Goal: Information Seeking & Learning: Find contact information

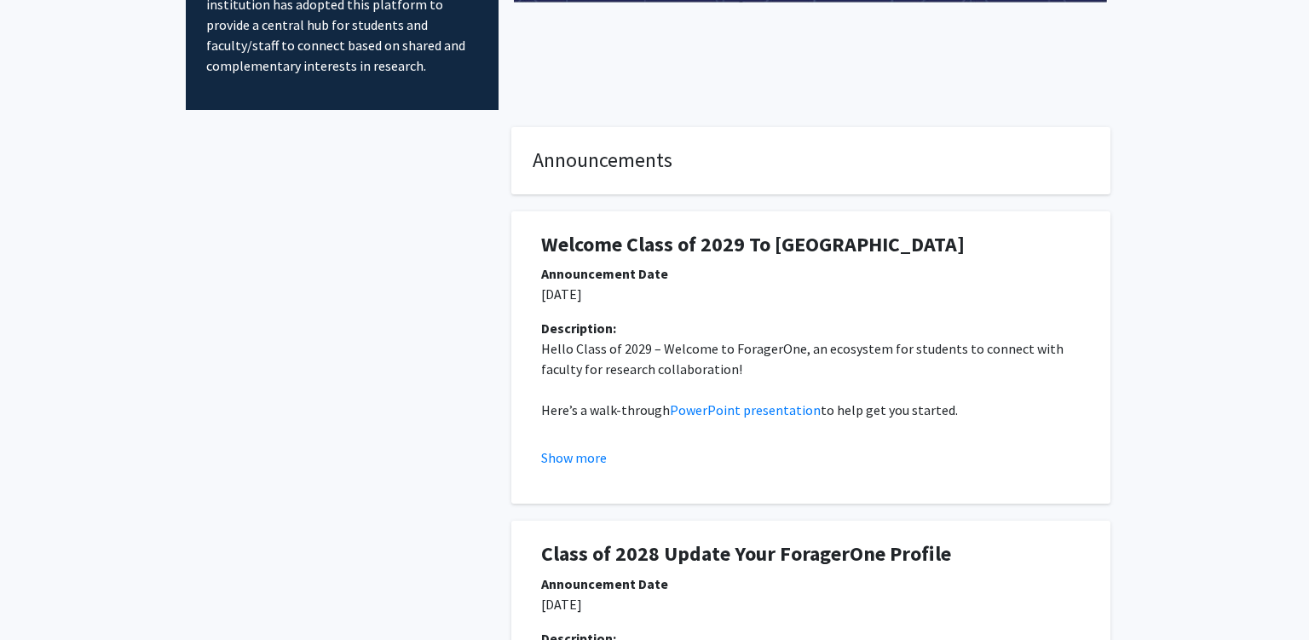
scroll to position [180, 0]
click at [545, 300] on p "[DATE]" at bounding box center [811, 295] width 540 height 20
drag, startPoint x: 545, startPoint y: 300, endPoint x: 577, endPoint y: 297, distance: 32.5
click at [577, 297] on p "[DATE]" at bounding box center [811, 295] width 540 height 20
click at [627, 355] on p "Hello Class of 2029 – Welcome to ForagerOne, an ecosystem for students to conne…" at bounding box center [811, 359] width 540 height 41
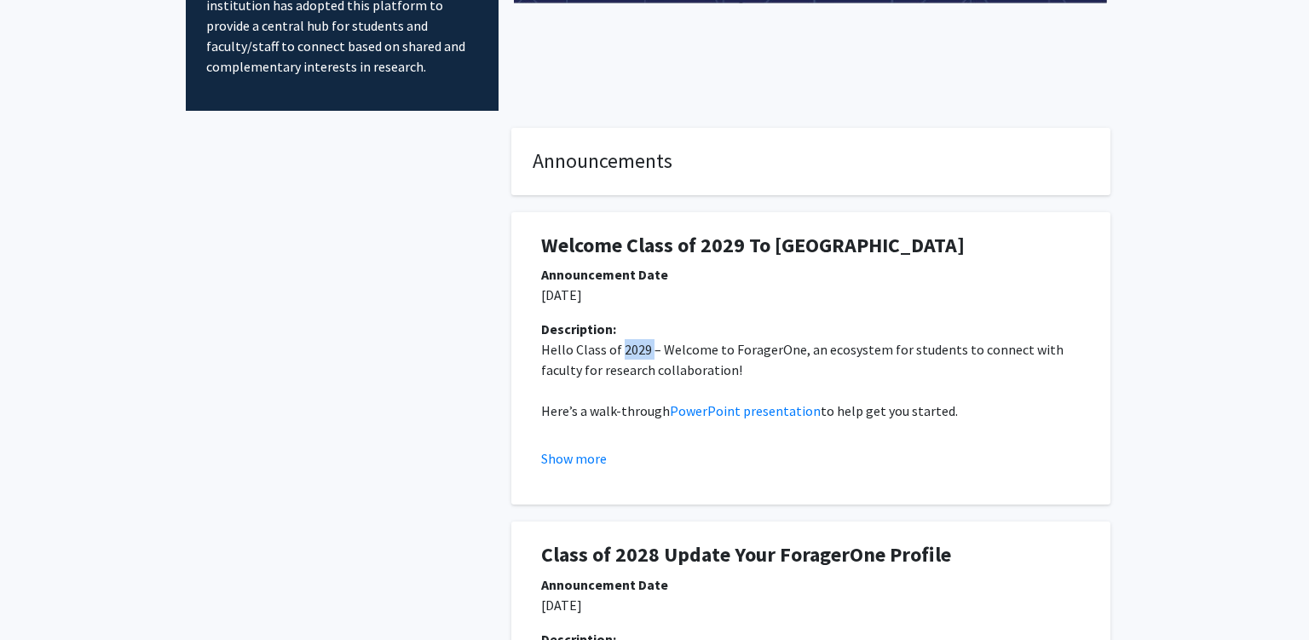
click at [627, 355] on p "Hello Class of 2029 – Welcome to ForagerOne, an ecosystem for students to conne…" at bounding box center [811, 359] width 540 height 41
click at [736, 376] on p "Hello Class of 2029 – Welcome to ForagerOne, an ecosystem for students to conne…" at bounding box center [811, 359] width 540 height 41
click at [737, 377] on p "Hello Class of 2029 – Welcome to ForagerOne, an ecosystem for students to conne…" at bounding box center [811, 359] width 540 height 41
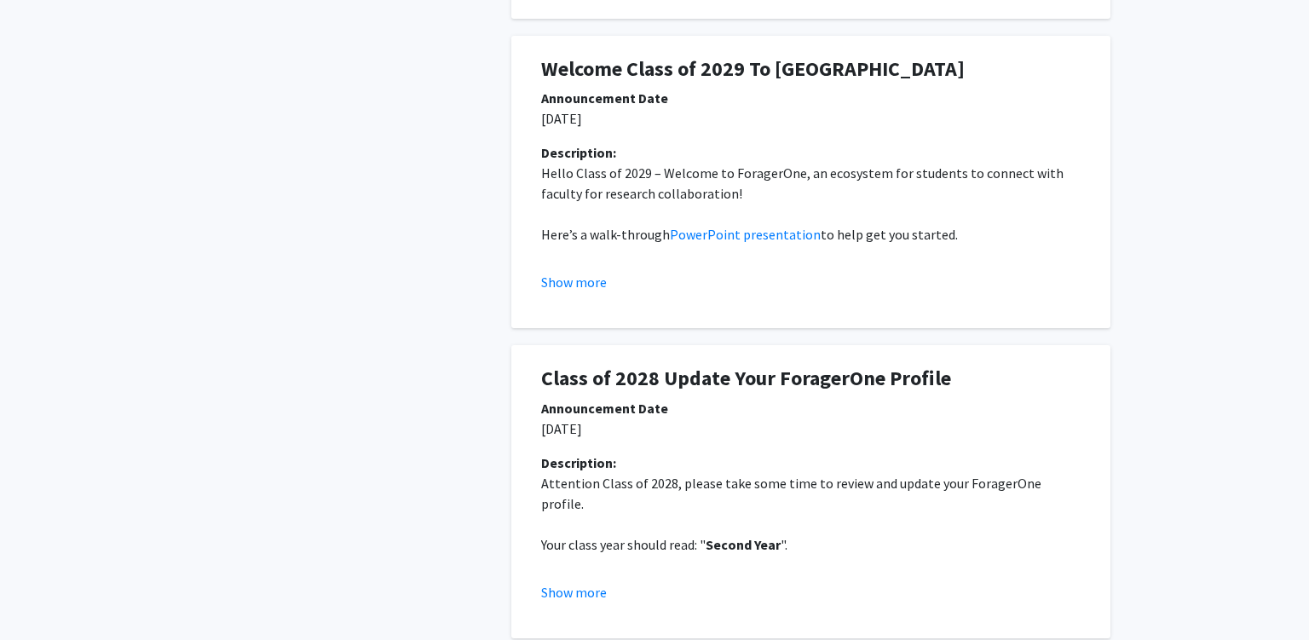
scroll to position [360, 0]
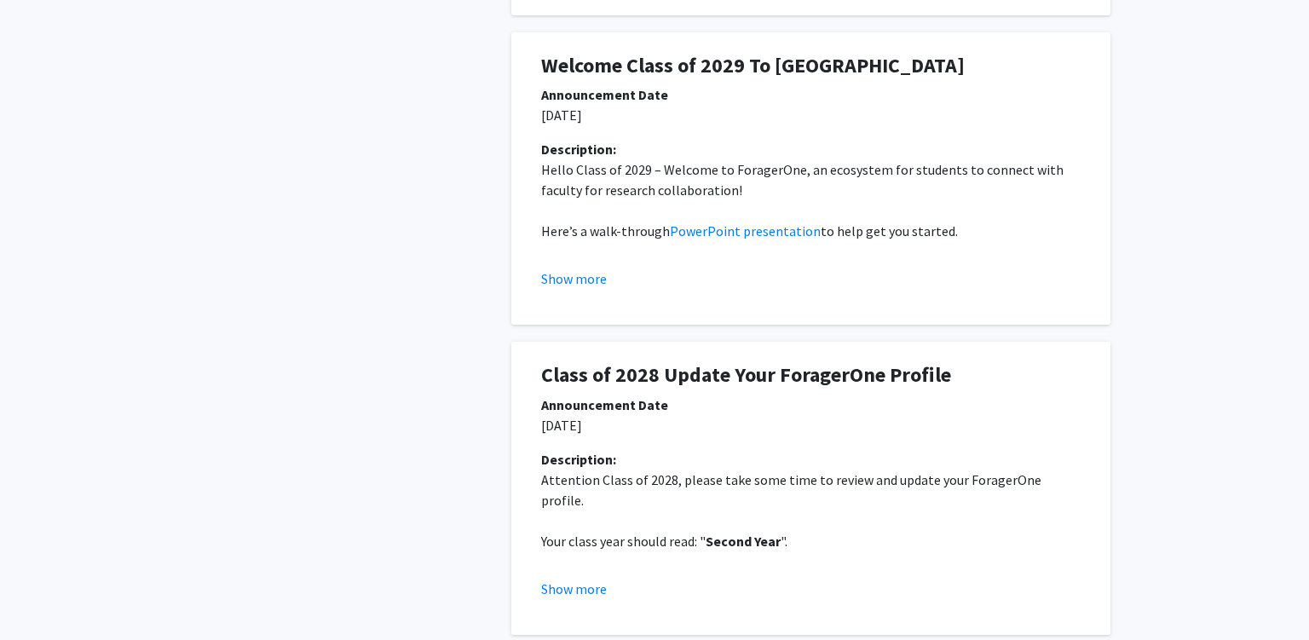
click at [577, 433] on p "[DATE]" at bounding box center [811, 425] width 540 height 20
click at [578, 433] on p "[DATE]" at bounding box center [811, 425] width 540 height 20
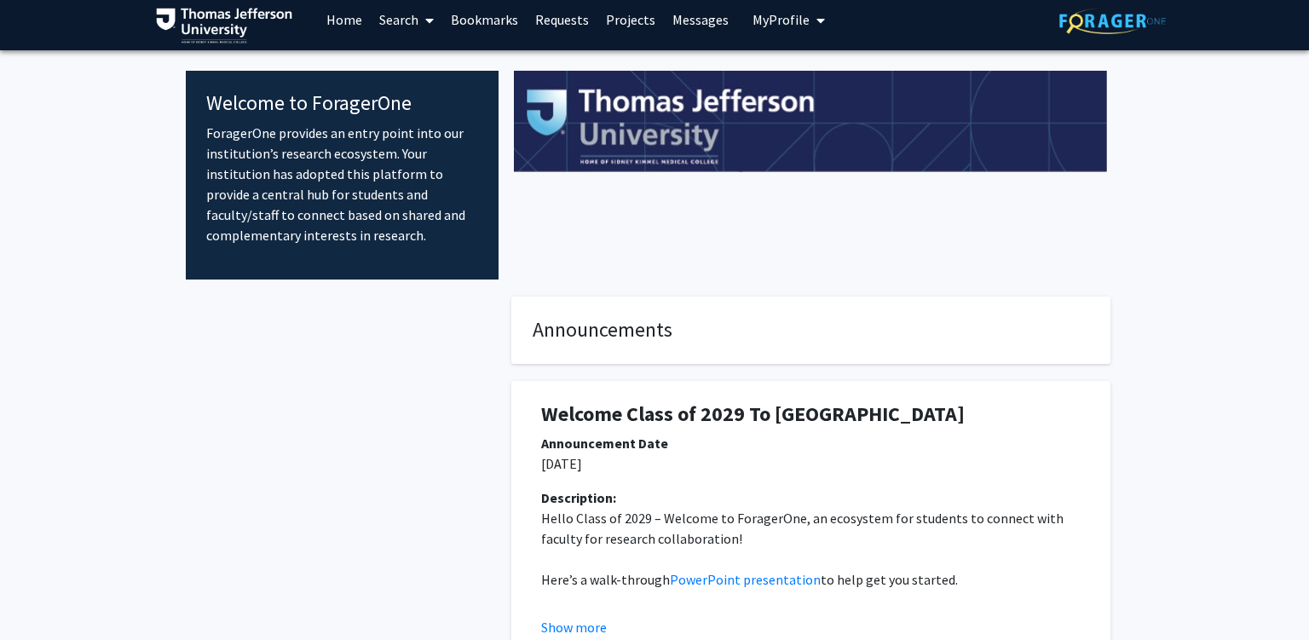
scroll to position [0, 0]
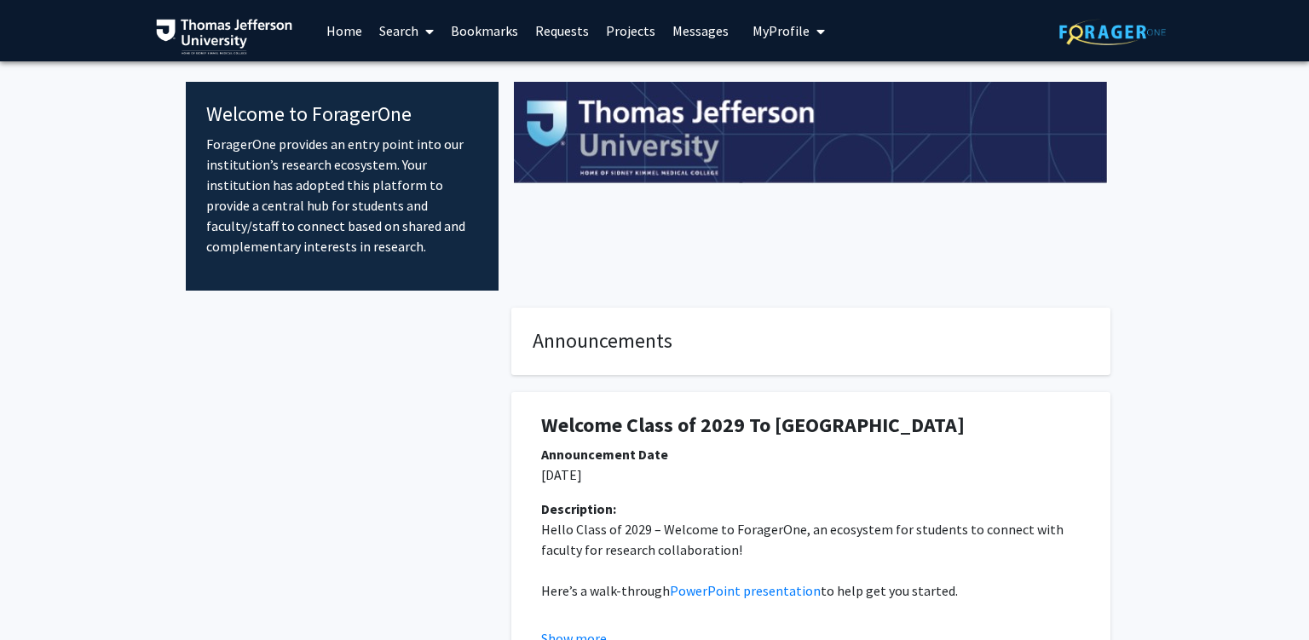
click at [401, 29] on link "Search" at bounding box center [407, 31] width 72 height 60
click at [422, 81] on span "Faculty/Staff" at bounding box center [433, 78] width 125 height 34
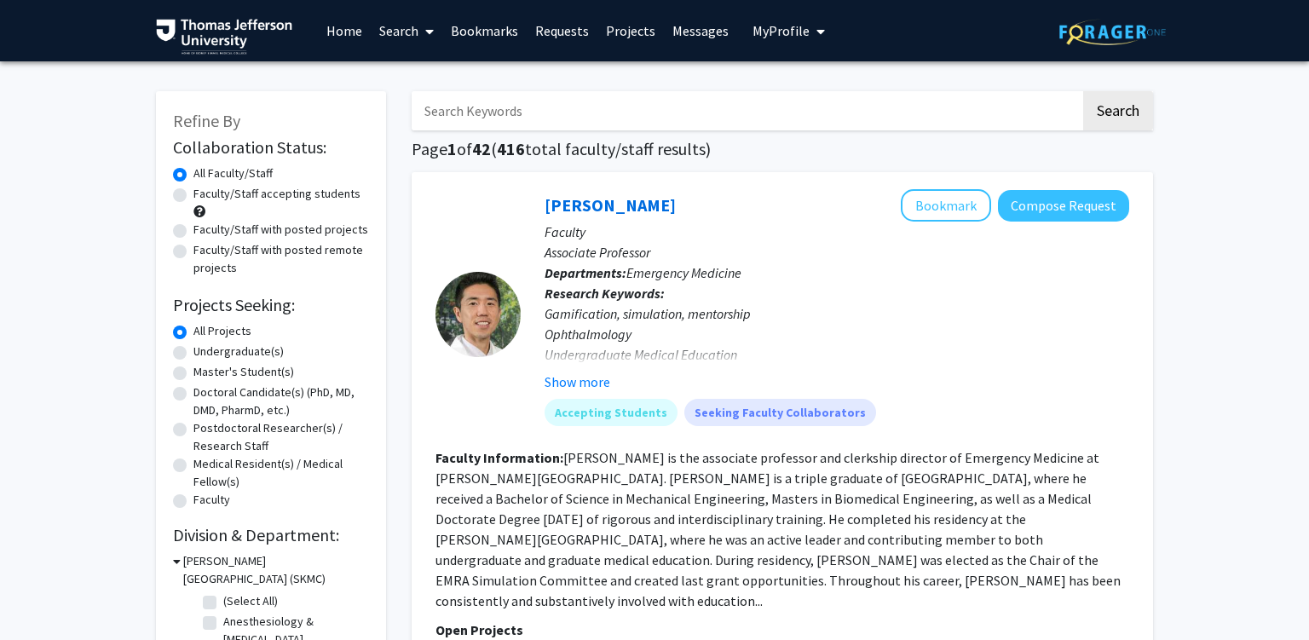
click at [574, 251] on p "Associate Professor" at bounding box center [837, 252] width 585 height 20
drag, startPoint x: 574, startPoint y: 251, endPoint x: 642, endPoint y: 261, distance: 68.0
click at [632, 257] on p "Associate Professor" at bounding box center [837, 252] width 585 height 20
click at [660, 277] on span "Emergency Medicine" at bounding box center [683, 272] width 115 height 17
drag, startPoint x: 660, startPoint y: 277, endPoint x: 703, endPoint y: 287, distance: 44.7
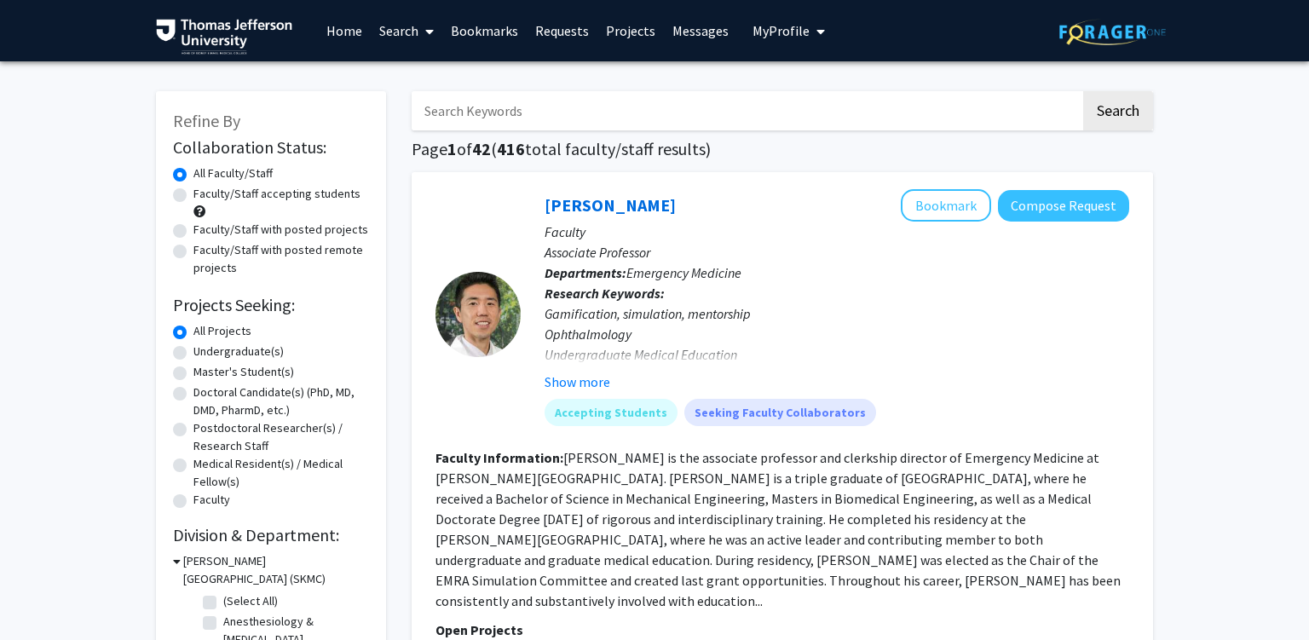
click at [666, 277] on span "Emergency Medicine" at bounding box center [683, 272] width 115 height 17
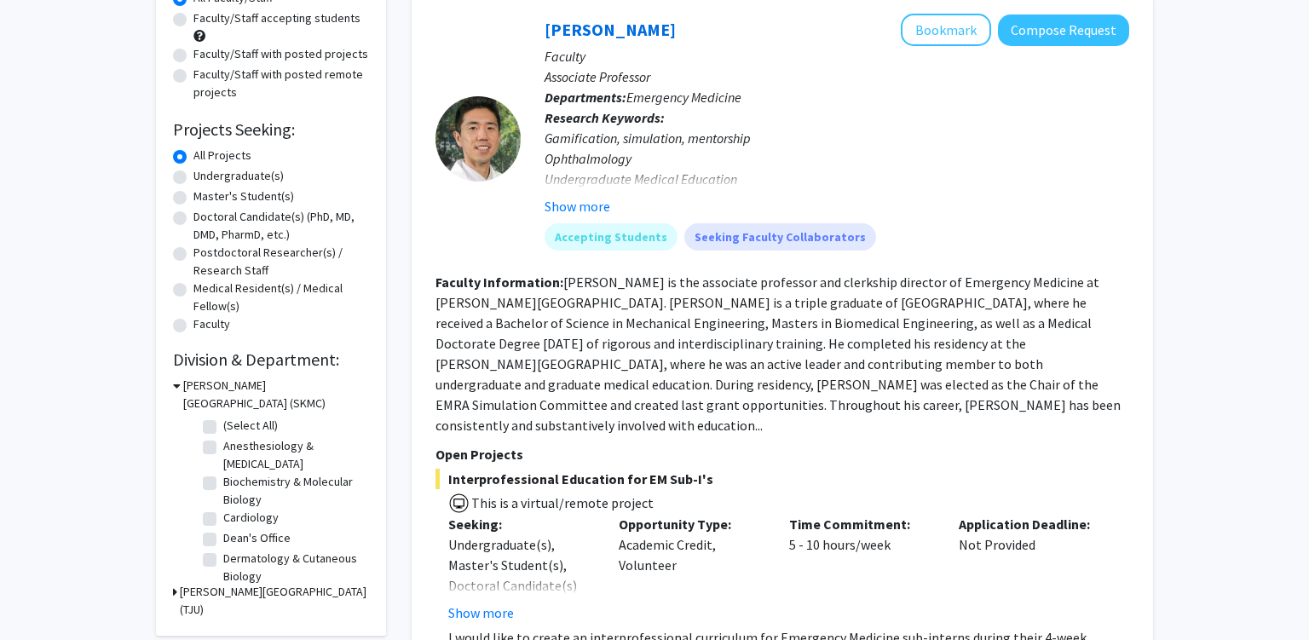
scroll to position [180, 0]
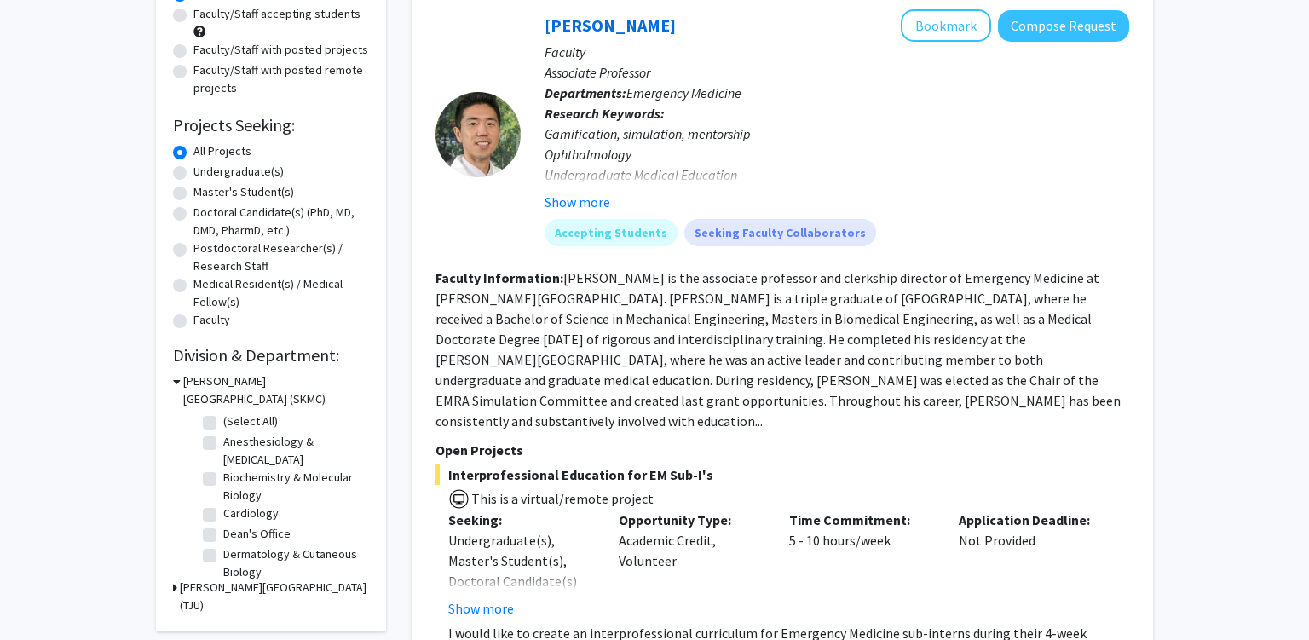
click at [592, 155] on div "Gamification, simulation, mentorship Ophthalmology Undergraduate Medical Educat…" at bounding box center [837, 165] width 585 height 82
click at [676, 515] on div "Opportunity Type: Academic Credit, Volunteer" at bounding box center [691, 564] width 170 height 109
drag, startPoint x: 675, startPoint y: 515, endPoint x: 707, endPoint y: 517, distance: 32.4
click at [702, 516] on div "Opportunity Type: Academic Credit, Volunteer" at bounding box center [691, 564] width 170 height 109
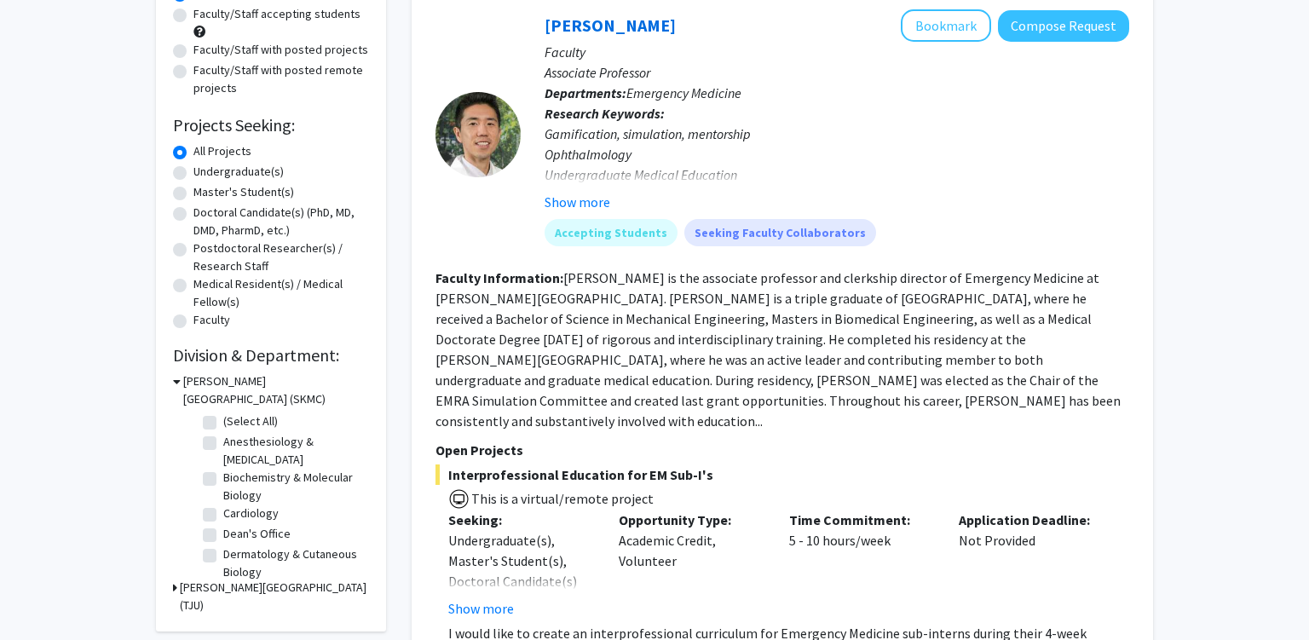
click at [643, 534] on div "Opportunity Type: Academic Credit, Volunteer" at bounding box center [691, 564] width 170 height 109
drag, startPoint x: 647, startPoint y: 534, endPoint x: 667, endPoint y: 536, distance: 19.8
click at [653, 534] on div "Opportunity Type: Academic Credit, Volunteer" at bounding box center [691, 564] width 170 height 109
click at [789, 517] on div "Time Commitment: 5 - 10 hours/week" at bounding box center [862, 564] width 170 height 109
drag, startPoint x: 791, startPoint y: 519, endPoint x: 852, endPoint y: 526, distance: 61.7
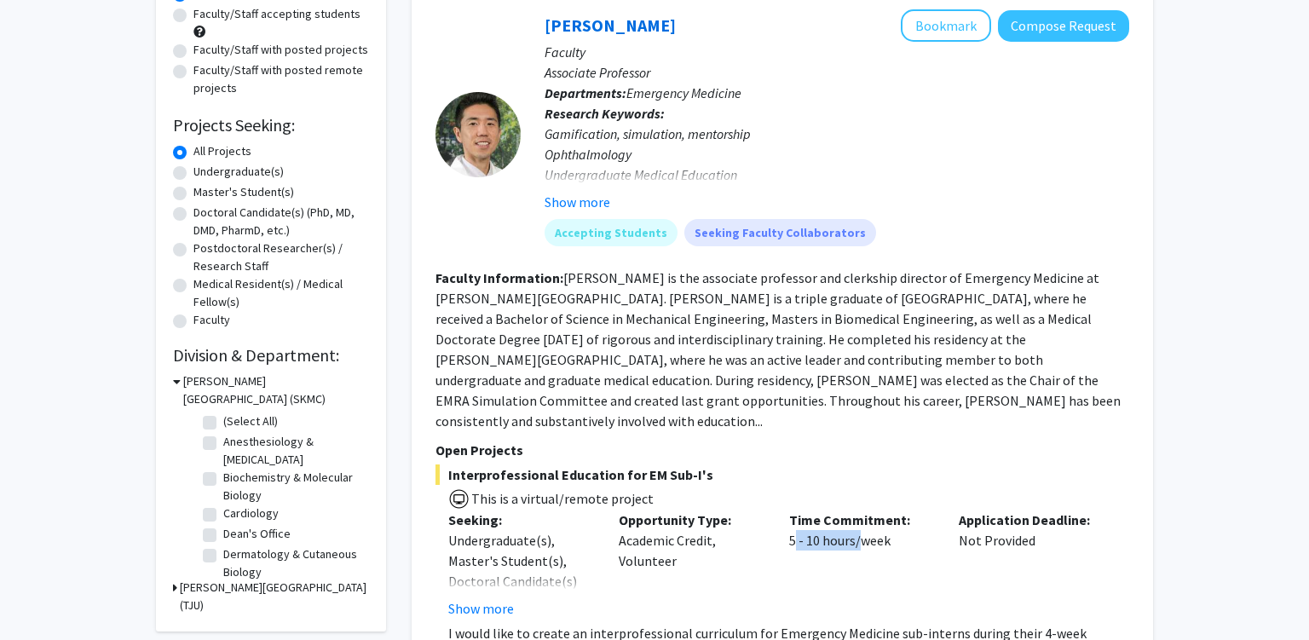
click at [842, 523] on div "Time Commitment: 5 - 10 hours/week" at bounding box center [862, 564] width 170 height 109
click at [886, 517] on div "Time Commitment: 5 - 10 hours/week" at bounding box center [862, 564] width 170 height 109
drag, startPoint x: 886, startPoint y: 517, endPoint x: 832, endPoint y: 517, distance: 54.6
click at [885, 517] on div "Time Commitment: 5 - 10 hours/week" at bounding box center [862, 564] width 170 height 109
click at [1019, 523] on div "Application Deadline: Not Provided" at bounding box center [1031, 564] width 170 height 109
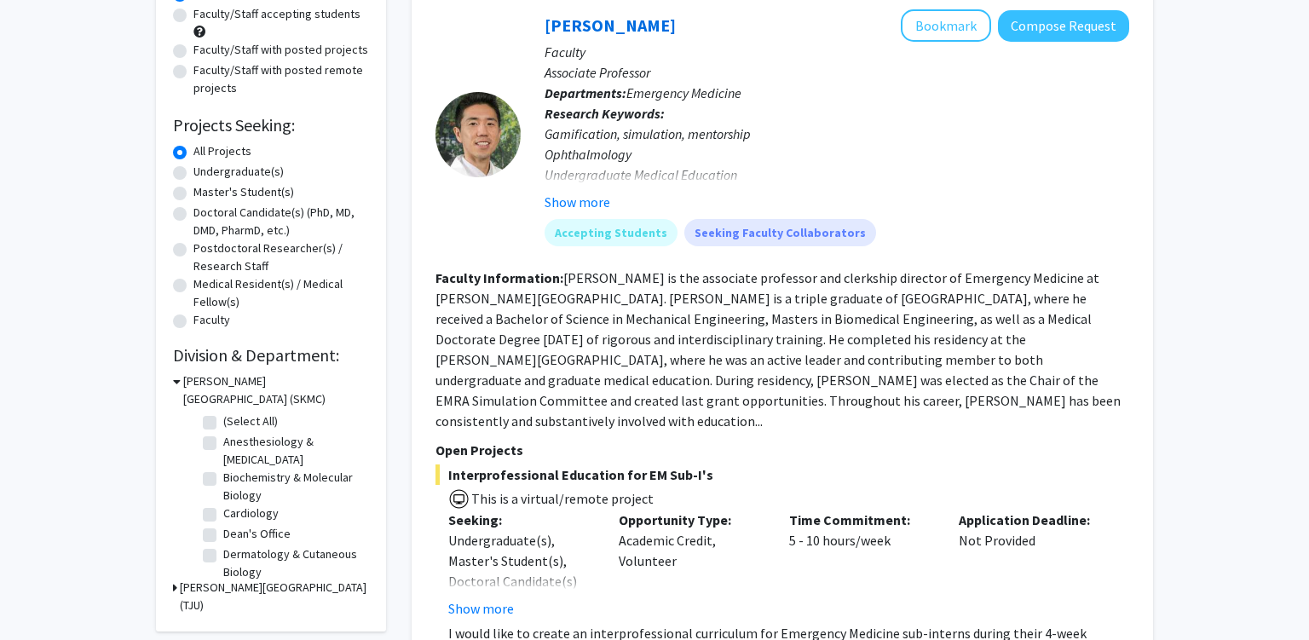
click at [1019, 523] on div "Application Deadline: Not Provided" at bounding box center [1031, 564] width 170 height 109
click at [520, 376] on fg-read-more "[PERSON_NAME] is the associate professor and clerkship director of Emergency Me…" at bounding box center [778, 349] width 685 height 160
click at [520, 377] on fg-read-more "[PERSON_NAME] is the associate professor and clerkship director of Emergency Me…" at bounding box center [778, 349] width 685 height 160
click at [680, 374] on fg-read-more "[PERSON_NAME] is the associate professor and clerkship director of Emergency Me…" at bounding box center [778, 349] width 685 height 160
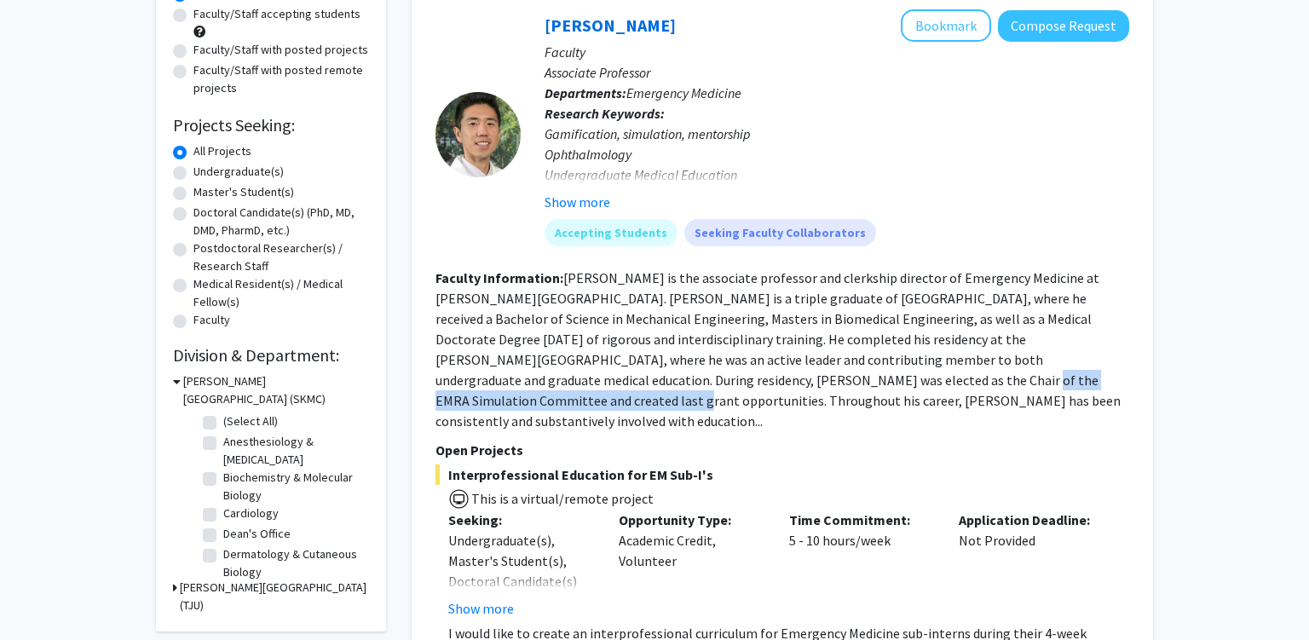
drag, startPoint x: 680, startPoint y: 374, endPoint x: 943, endPoint y: 381, distance: 262.6
click at [939, 381] on fg-read-more "[PERSON_NAME] is the associate professor and clerkship director of Emergency Me…" at bounding box center [778, 349] width 685 height 160
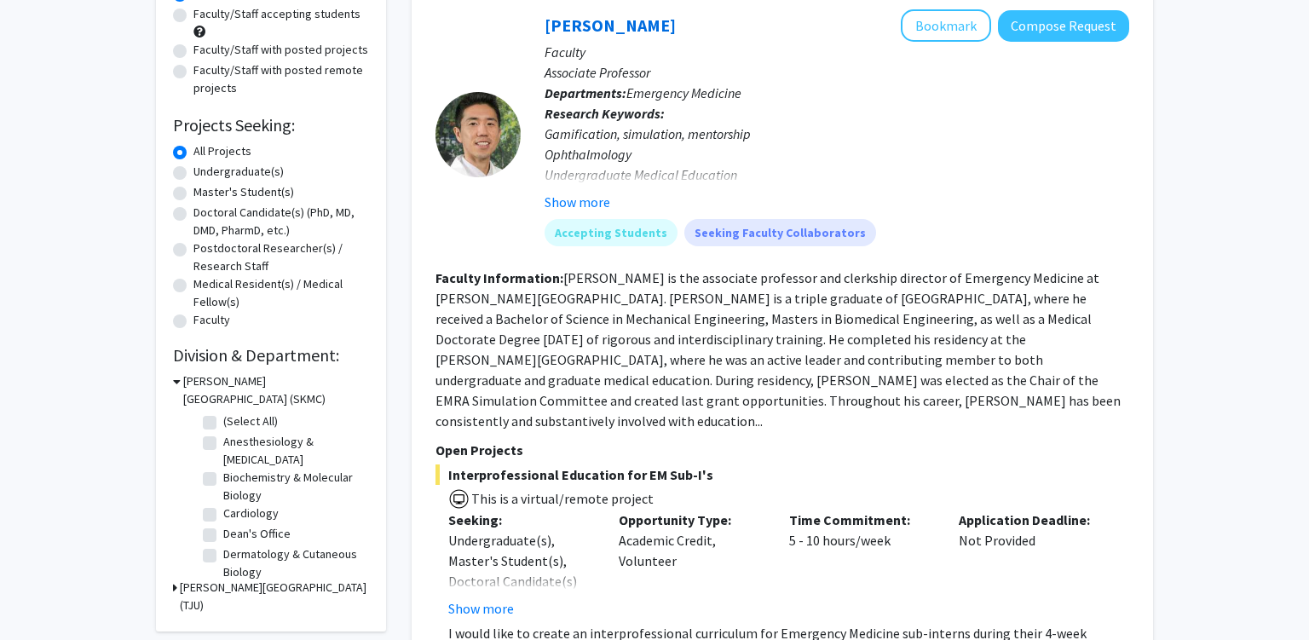
click at [1012, 384] on fg-read-more "[PERSON_NAME] is the associate professor and clerkship director of Emergency Me…" at bounding box center [778, 349] width 685 height 160
click at [976, 382] on fg-read-more "[PERSON_NAME] is the associate professor and clerkship director of Emergency Me…" at bounding box center [778, 349] width 685 height 160
drag, startPoint x: 976, startPoint y: 382, endPoint x: 1065, endPoint y: 380, distance: 89.5
click at [1065, 380] on fg-read-more "[PERSON_NAME] is the associate professor and clerkship director of Emergency Me…" at bounding box center [778, 349] width 685 height 160
click at [535, 397] on fg-read-more "[PERSON_NAME] is the associate professor and clerkship director of Emergency Me…" at bounding box center [778, 349] width 685 height 160
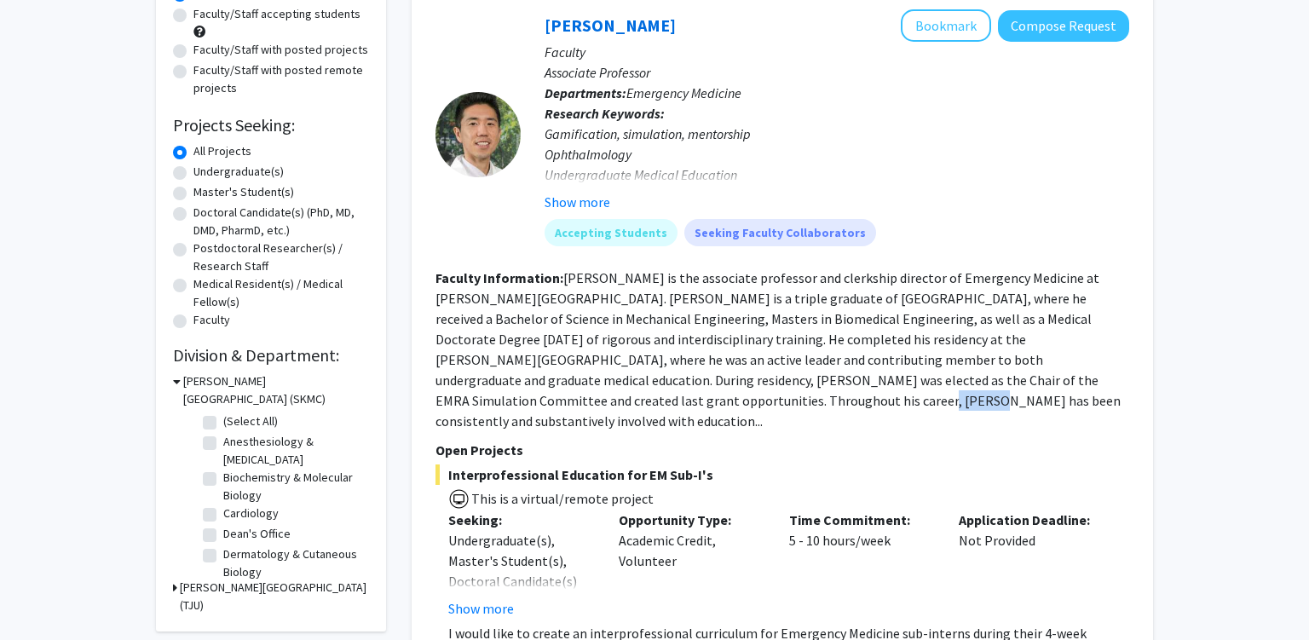
click at [564, 401] on fg-read-more "[PERSON_NAME] is the associate professor and clerkship director of Emergency Me…" at bounding box center [778, 349] width 685 height 160
drag, startPoint x: 586, startPoint y: 403, endPoint x: 644, endPoint y: 419, distance: 60.0
click at [603, 407] on fg-read-more "[PERSON_NAME] is the associate professor and clerkship director of Emergency Me…" at bounding box center [778, 349] width 685 height 160
click at [766, 395] on fg-read-more "[PERSON_NAME] is the associate professor and clerkship director of Emergency Me…" at bounding box center [778, 349] width 685 height 160
drag, startPoint x: 766, startPoint y: 395, endPoint x: 956, endPoint y: 411, distance: 189.9
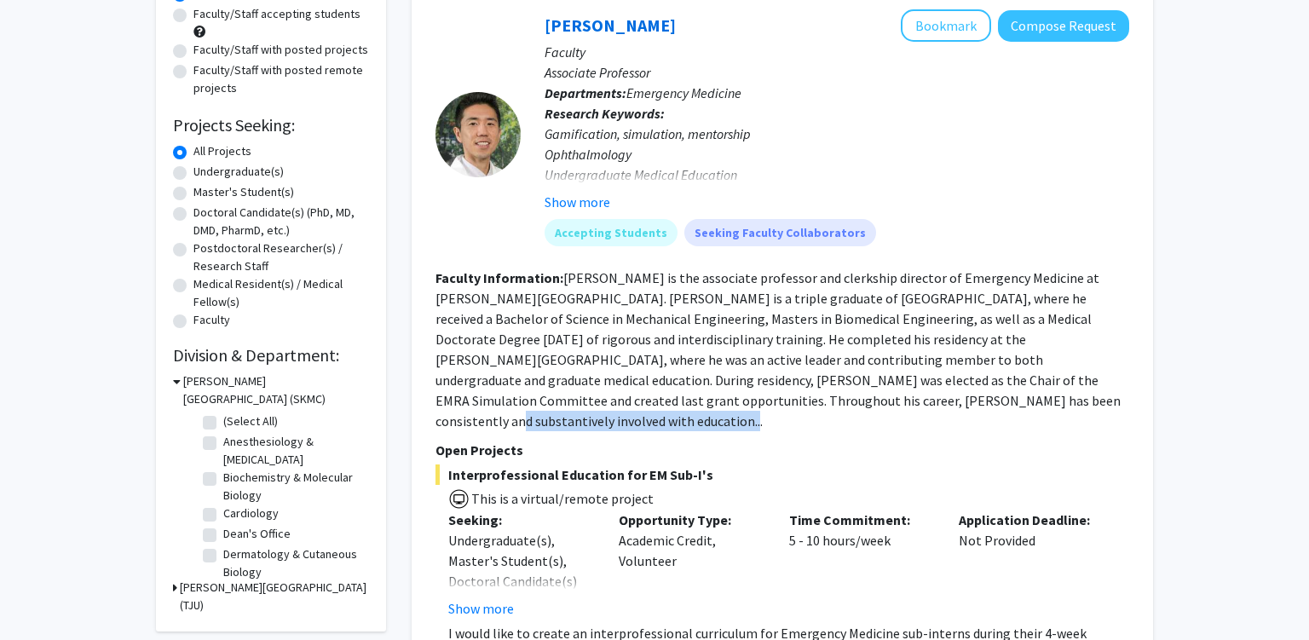
click at [956, 410] on section "Faculty Information: [PERSON_NAME] is the associate professor and clerkship dir…" at bounding box center [783, 350] width 694 height 164
click at [623, 356] on fg-read-more "[PERSON_NAME] is the associate professor and clerkship director of Emergency Me…" at bounding box center [778, 349] width 685 height 160
click at [577, 195] on button "Show more" at bounding box center [578, 202] width 66 height 20
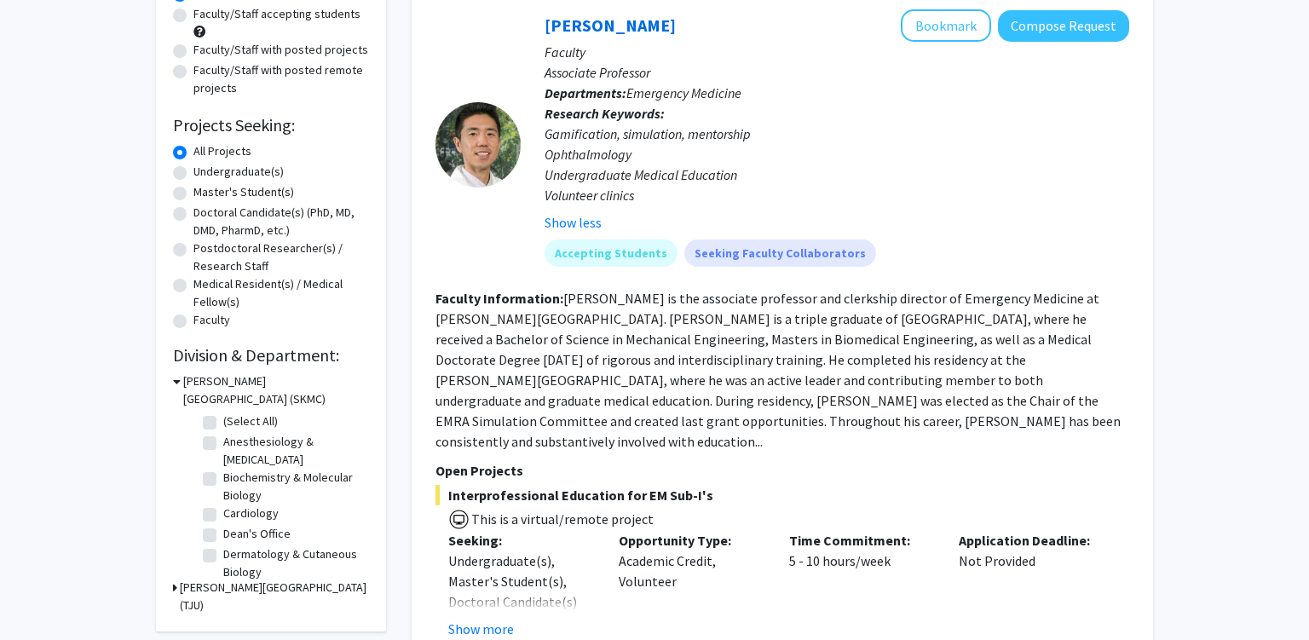
drag, startPoint x: 628, startPoint y: 172, endPoint x: 684, endPoint y: 179, distance: 55.8
click at [627, 172] on div "Gamification, simulation, mentorship Ophthalmology Undergraduate Medical Educat…" at bounding box center [837, 165] width 585 height 82
drag, startPoint x: 684, startPoint y: 179, endPoint x: 736, endPoint y: 182, distance: 52.1
click at [731, 182] on div "Gamification, simulation, mentorship Ophthalmology Undergraduate Medical Educat…" at bounding box center [837, 165] width 585 height 82
click at [752, 175] on div "Gamification, simulation, mentorship Ophthalmology Undergraduate Medical Educat…" at bounding box center [837, 165] width 585 height 82
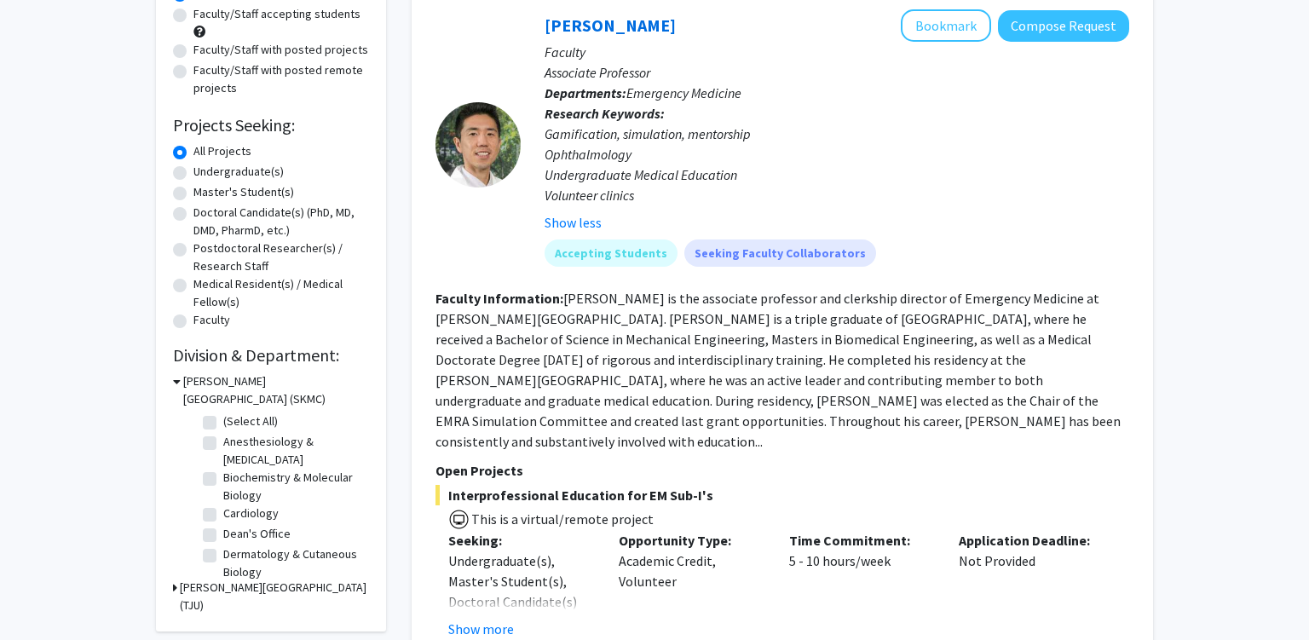
scroll to position [0, 0]
click at [223, 445] on label "Anesthesiology & [MEDICAL_DATA]" at bounding box center [293, 451] width 141 height 36
click at [223, 444] on input "Anesthesiology & [MEDICAL_DATA]" at bounding box center [228, 438] width 11 height 11
checkbox input "true"
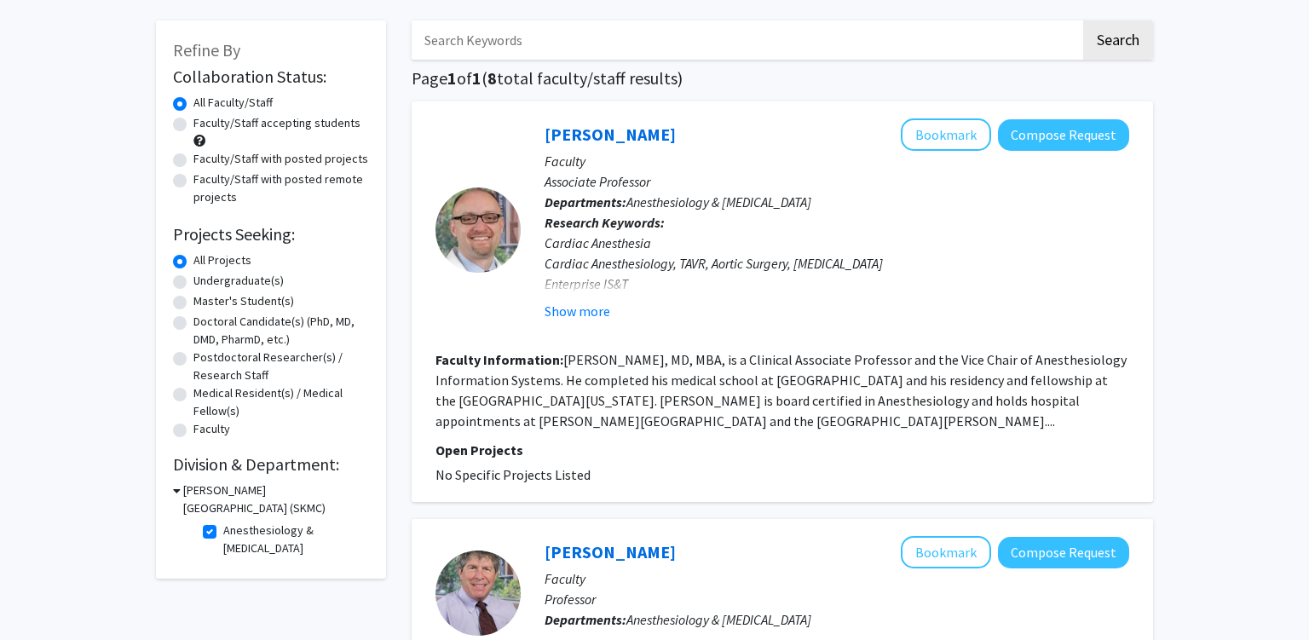
scroll to position [89, 0]
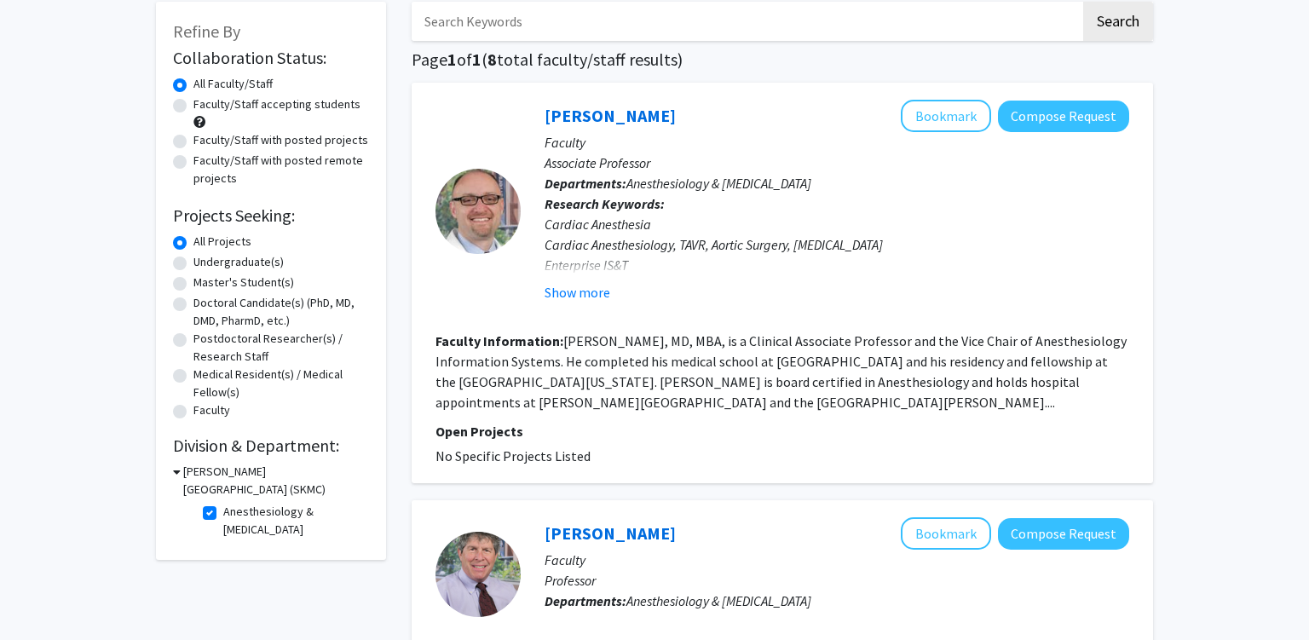
click at [666, 338] on fg-read-more "[PERSON_NAME], MD, MBA, is a Clinical Associate Professor and the Vice Chair of…" at bounding box center [781, 371] width 691 height 78
drag, startPoint x: 666, startPoint y: 338, endPoint x: 950, endPoint y: 344, distance: 283.9
click at [932, 344] on fg-read-more "[PERSON_NAME], MD, MBA, is a Clinical Associate Professor and the Vice Chair of…" at bounding box center [781, 371] width 691 height 78
click at [997, 348] on fg-read-more "[PERSON_NAME], MD, MBA, is a Clinical Associate Professor and the Vice Chair of…" at bounding box center [781, 371] width 691 height 78
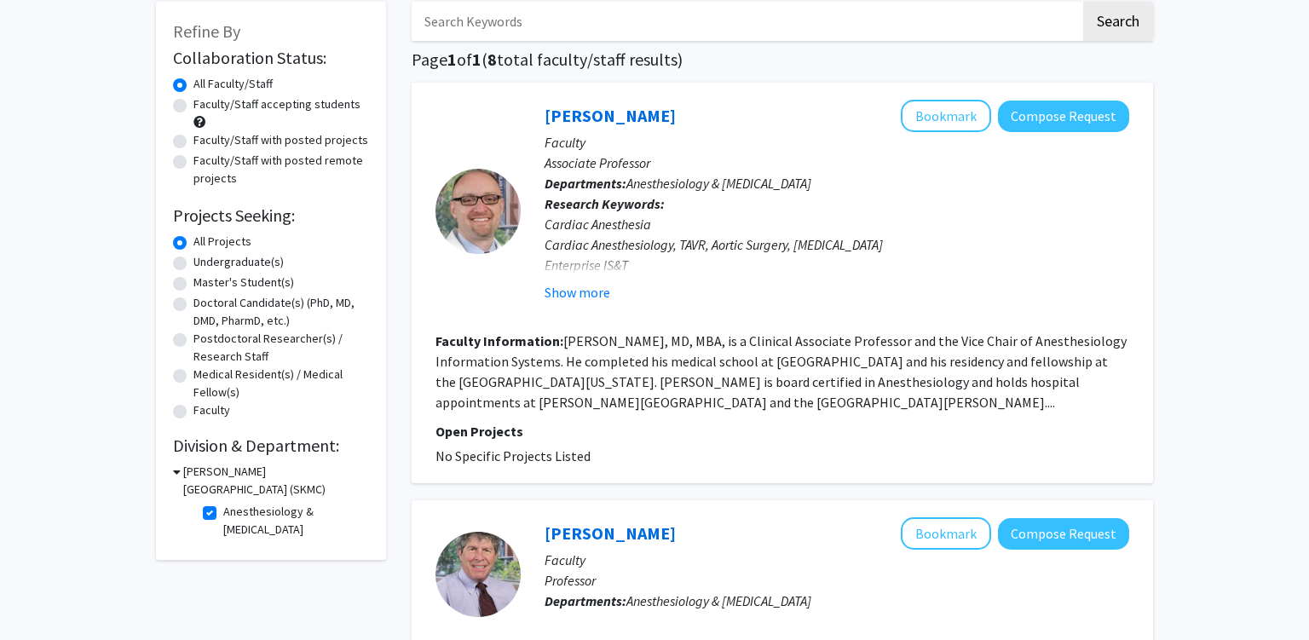
click at [564, 360] on fg-read-more "[PERSON_NAME], MD, MBA, is a Clinical Associate Professor and the Vice Chair of…" at bounding box center [781, 371] width 691 height 78
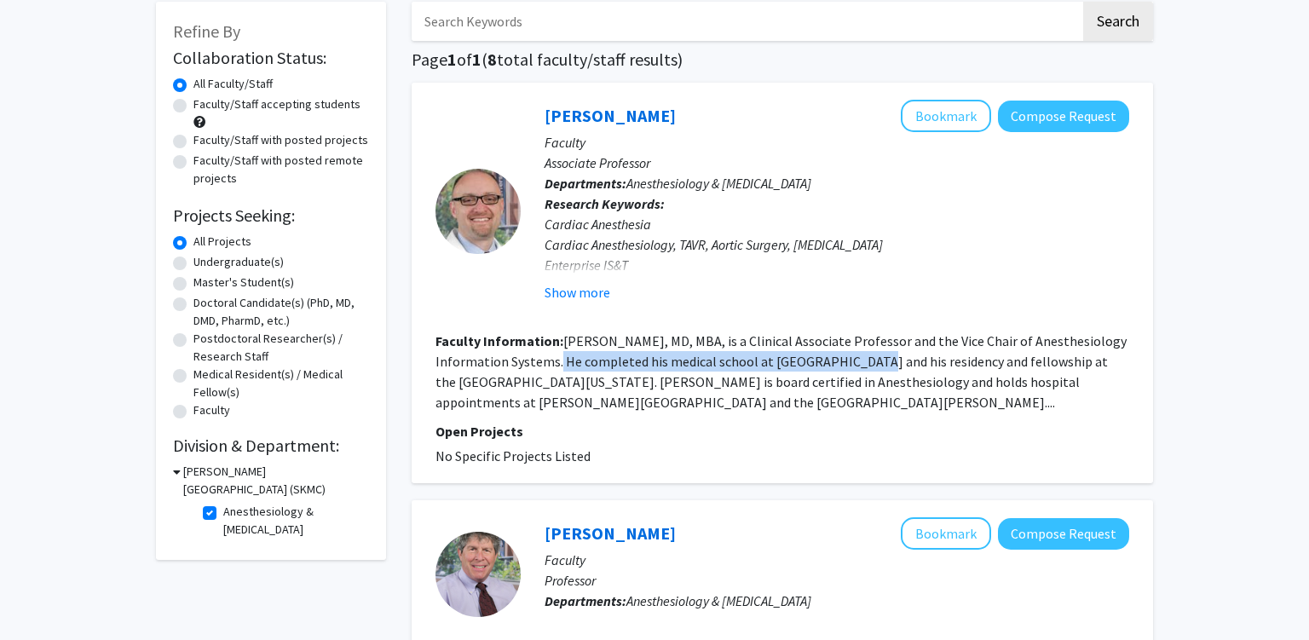
drag, startPoint x: 564, startPoint y: 360, endPoint x: 885, endPoint y: 377, distance: 320.9
click at [817, 363] on fg-read-more "[PERSON_NAME], MD, MBA, is a Clinical Associate Professor and the Vice Chair of…" at bounding box center [781, 371] width 691 height 78
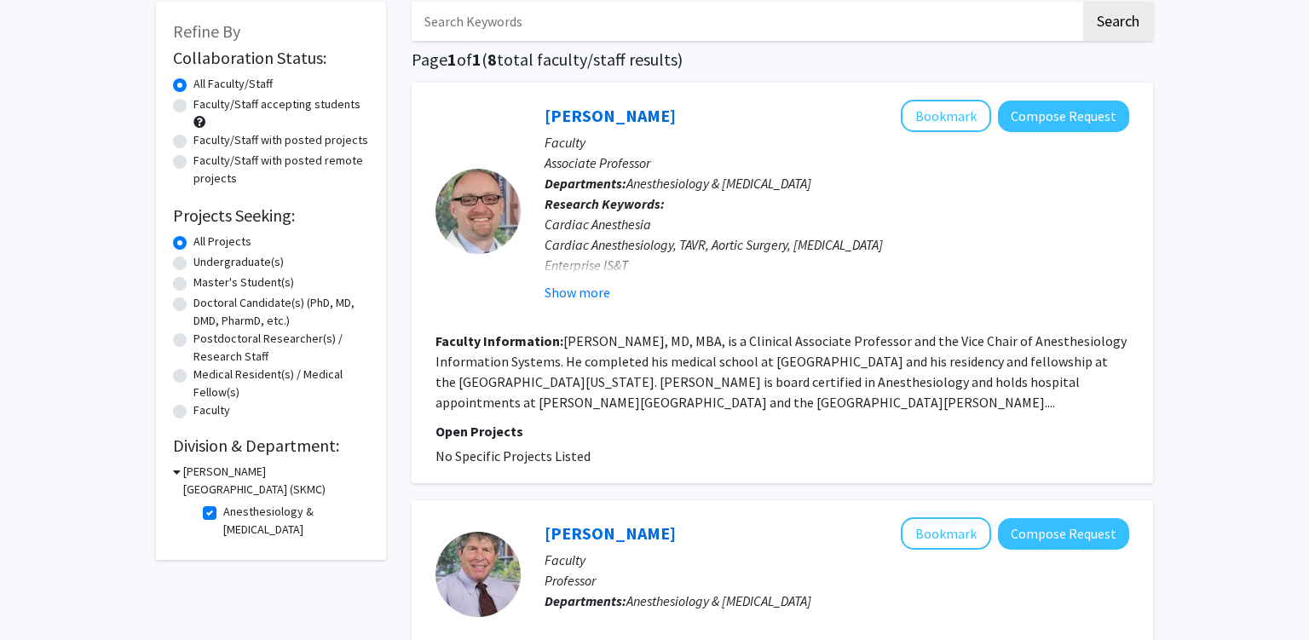
click at [892, 378] on fg-read-more "[PERSON_NAME], MD, MBA, is a Clinical Associate Professor and the Vice Chair of…" at bounding box center [781, 371] width 691 height 78
click at [589, 296] on button "Show more" at bounding box center [578, 292] width 66 height 20
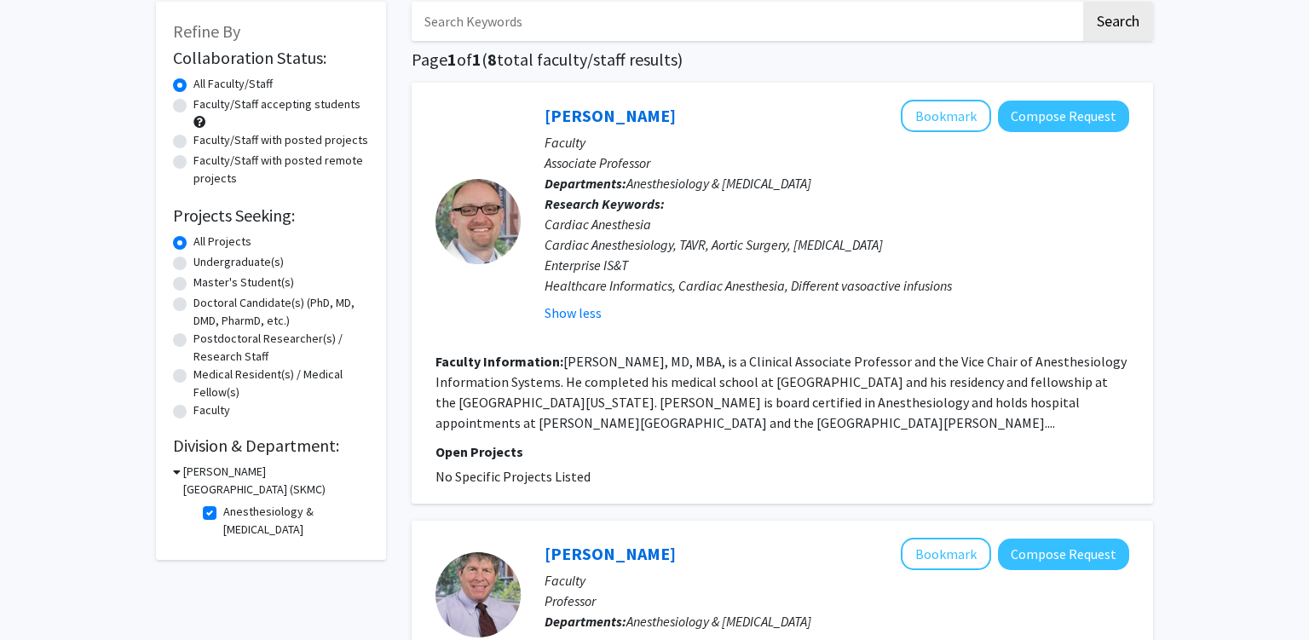
click at [568, 228] on div "Cardiac Anesthesia Cardiac Anesthesiology, TAVR, Aortic Surgery, [MEDICAL_DATA]…" at bounding box center [837, 255] width 585 height 82
drag, startPoint x: 568, startPoint y: 228, endPoint x: 640, endPoint y: 233, distance: 72.6
click at [632, 230] on div "Cardiac Anesthesia Cardiac Anesthesiology, TAVR, Aortic Surgery, [MEDICAL_DATA]…" at bounding box center [837, 255] width 585 height 82
click at [626, 248] on div "Cardiac Anesthesia Cardiac Anesthesiology, TAVR, Aortic Surgery, [MEDICAL_DATA]…" at bounding box center [837, 255] width 585 height 82
drag, startPoint x: 626, startPoint y: 248, endPoint x: 646, endPoint y: 257, distance: 22.2
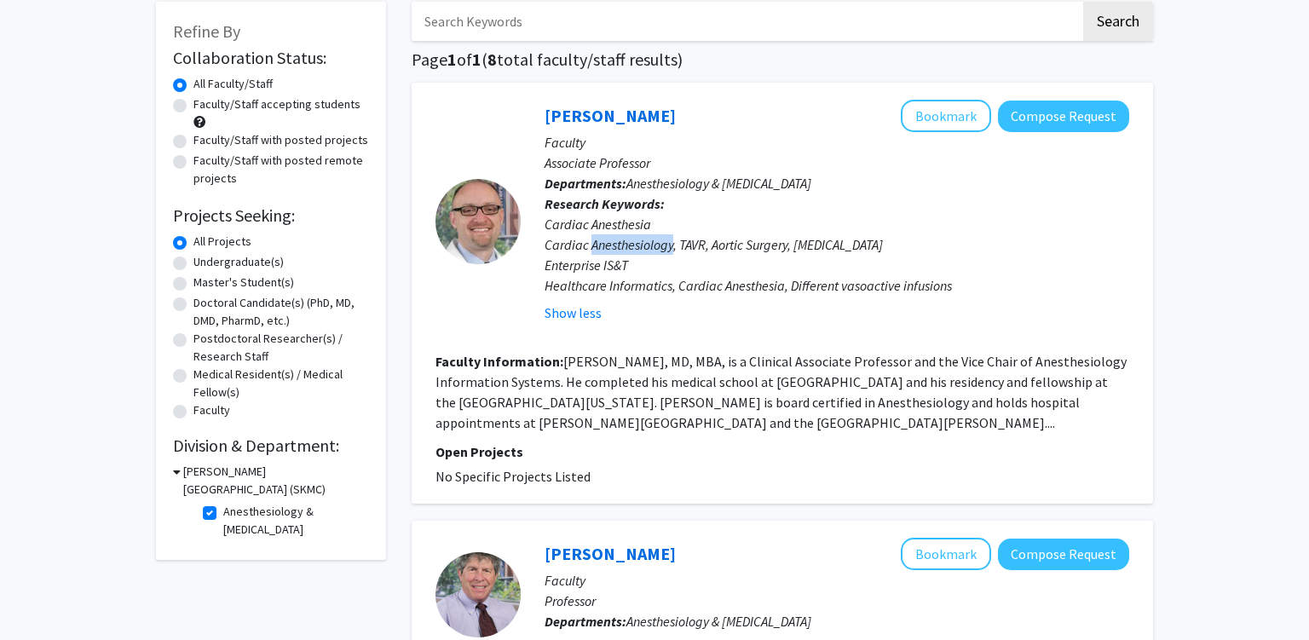
click at [592, 251] on div "Cardiac Anesthesia Cardiac Anesthesiology, TAVR, Aortic Surgery, [MEDICAL_DATA]…" at bounding box center [837, 255] width 585 height 82
click at [777, 251] on div "Cardiac Anesthesia Cardiac Anesthesiology, TAVR, Aortic Surgery, [MEDICAL_DATA]…" at bounding box center [837, 255] width 585 height 82
drag, startPoint x: 777, startPoint y: 251, endPoint x: 731, endPoint y: 263, distance: 46.9
click at [732, 255] on div "Cardiac Anesthesia Cardiac Anesthesiology, TAVR, Aortic Surgery, [MEDICAL_DATA]…" at bounding box center [837, 255] width 585 height 82
drag, startPoint x: 793, startPoint y: 280, endPoint x: 711, endPoint y: 308, distance: 86.3
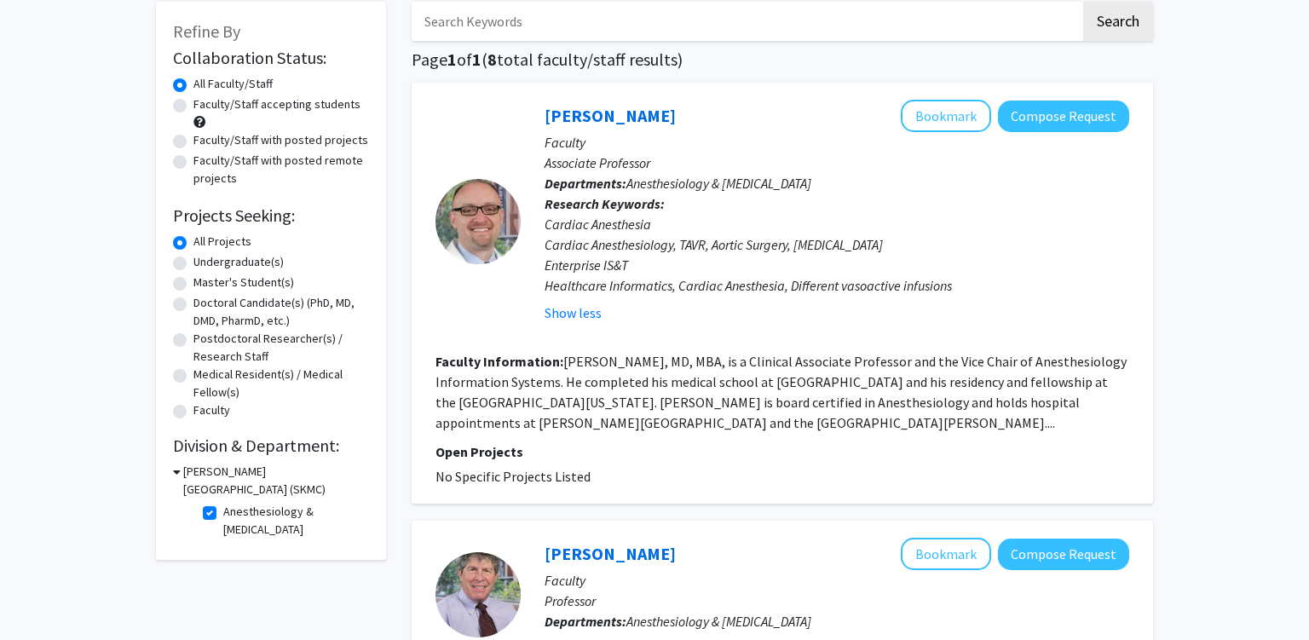
click at [793, 281] on div "Cardiac Anesthesia Cardiac Anesthesiology, TAVR, Aortic Surgery, [MEDICAL_DATA]…" at bounding box center [837, 255] width 585 height 82
click at [683, 179] on span "Anesthesiology & [MEDICAL_DATA]" at bounding box center [718, 183] width 185 height 17
drag, startPoint x: 683, startPoint y: 179, endPoint x: 822, endPoint y: 176, distance: 139.0
click at [811, 176] on span "Anesthesiology & [MEDICAL_DATA]" at bounding box center [718, 183] width 185 height 17
click at [751, 315] on div "Show less" at bounding box center [837, 313] width 585 height 20
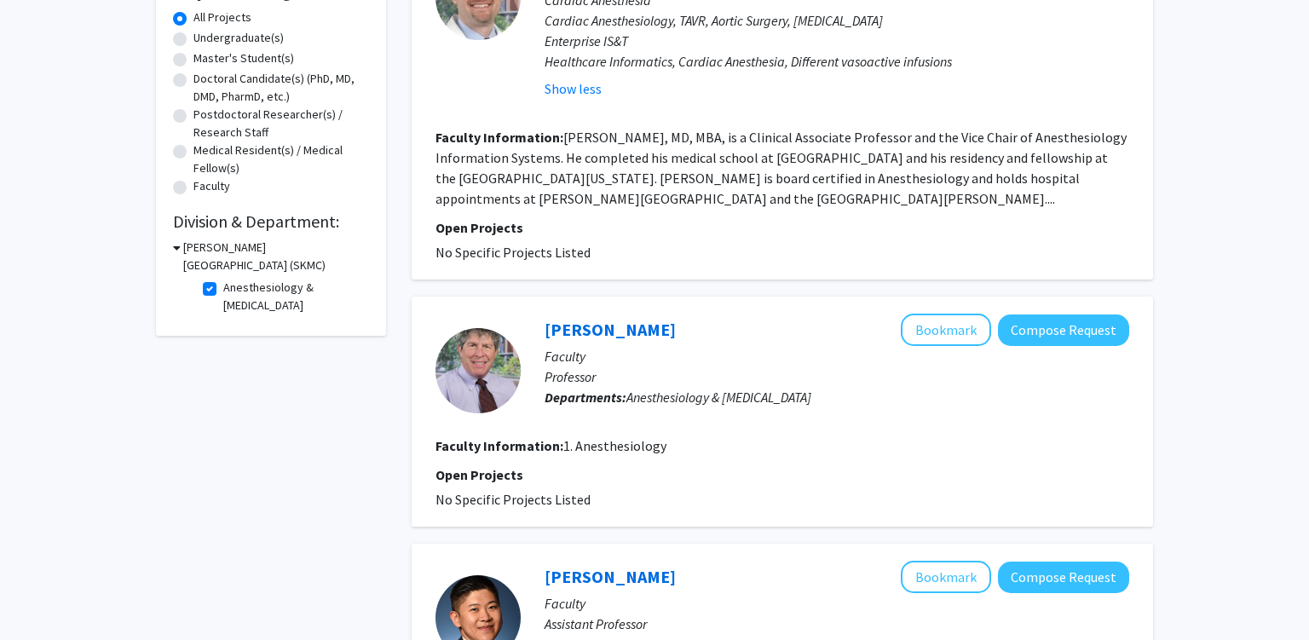
scroll to position [450, 0]
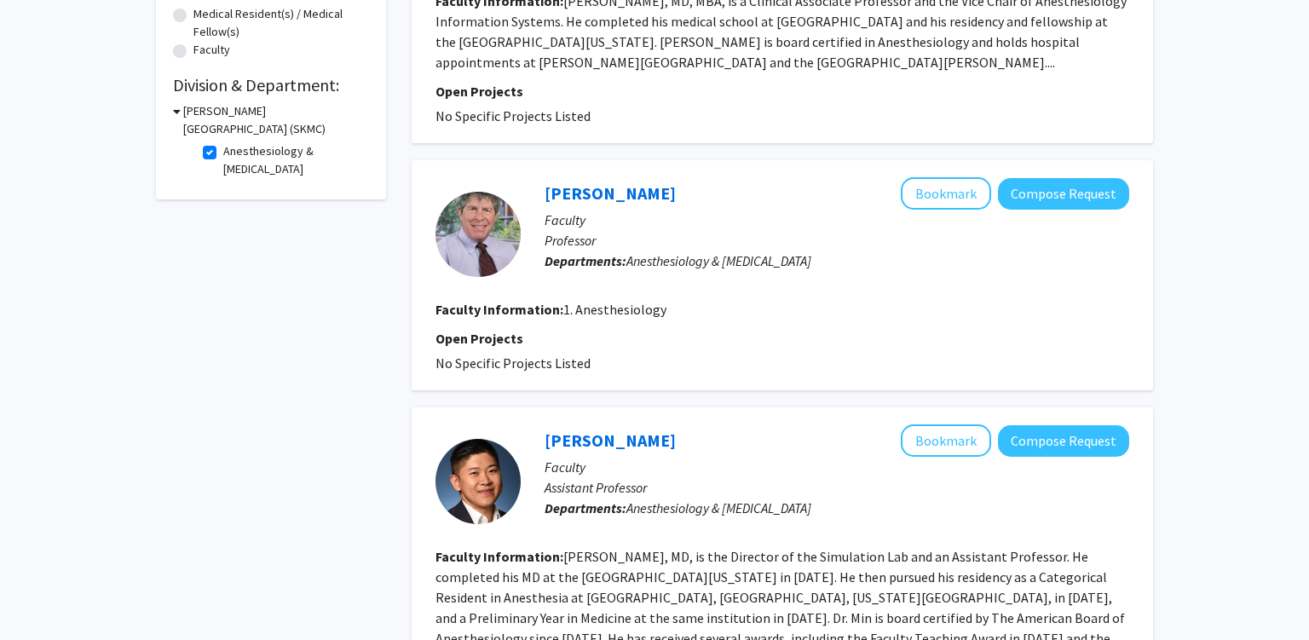
click at [609, 269] on b "Departments:" at bounding box center [586, 260] width 82 height 17
drag, startPoint x: 609, startPoint y: 285, endPoint x: 736, endPoint y: 280, distance: 127.9
click at [660, 271] on p "Departments: Anesthesiology & [MEDICAL_DATA]" at bounding box center [837, 261] width 585 height 20
click at [760, 269] on span "Anesthesiology & [MEDICAL_DATA]" at bounding box center [718, 260] width 185 height 17
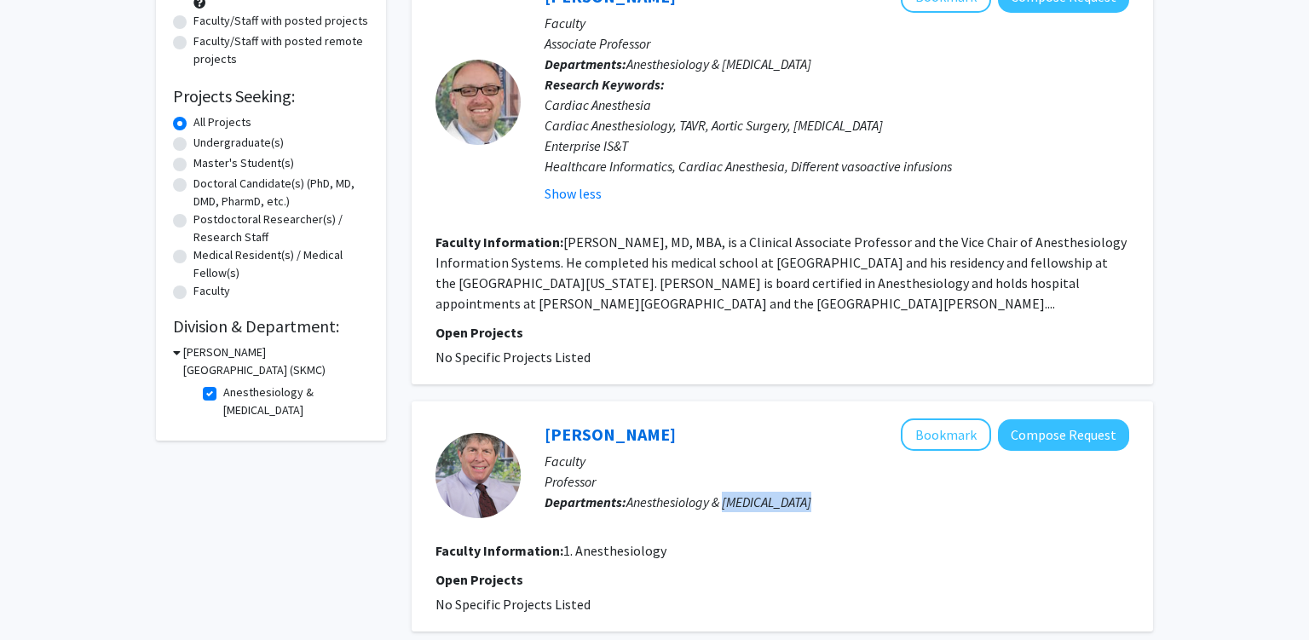
scroll to position [0, 0]
